Goal: Task Accomplishment & Management: Complete application form

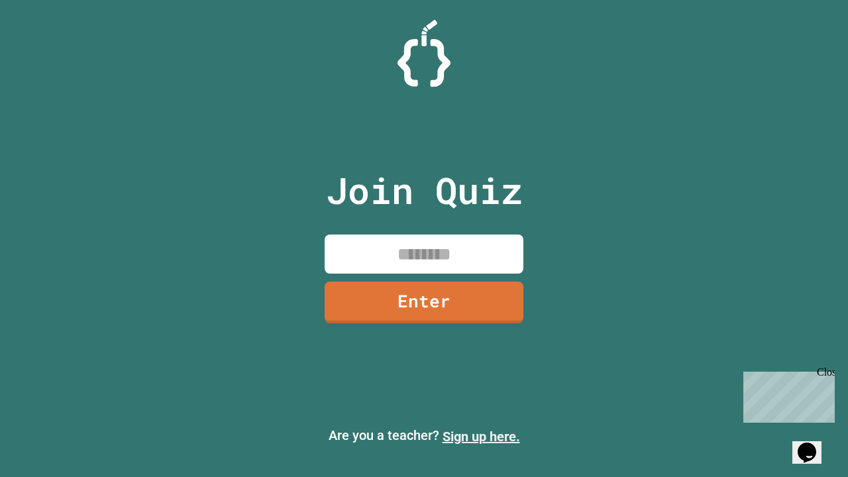
click at [481, 437] on link "Sign up here." at bounding box center [482, 437] width 78 height 16
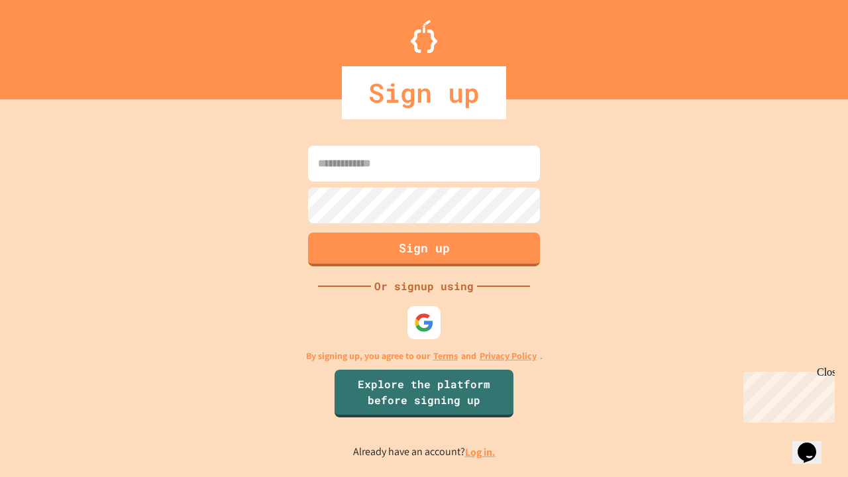
click at [481, 452] on link "Log in." at bounding box center [480, 452] width 30 height 14
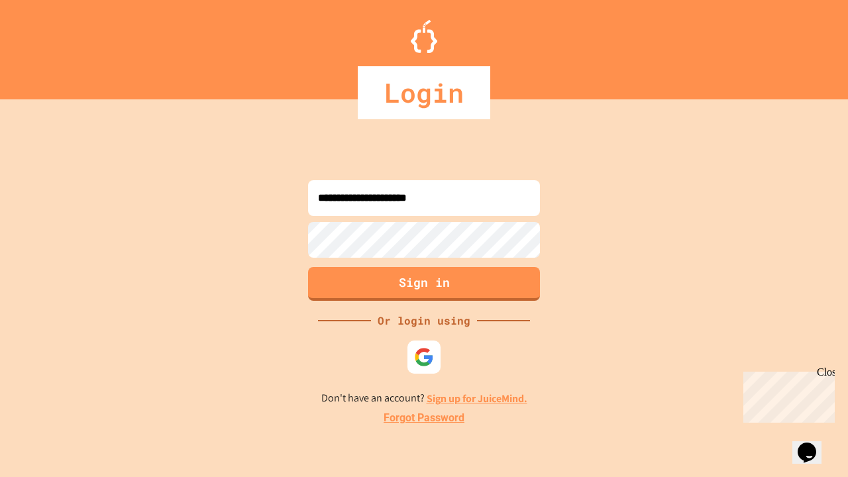
type input "**********"
